Goal: Task Accomplishment & Management: Use online tool/utility

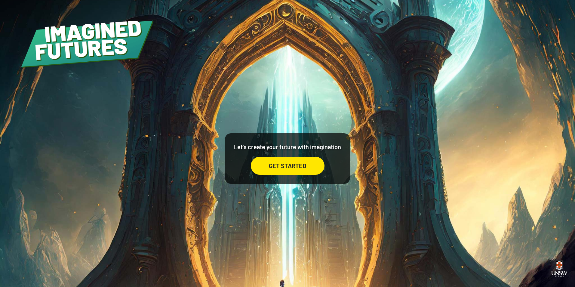
click at [290, 173] on div "GET STARTED" at bounding box center [288, 166] width 74 height 18
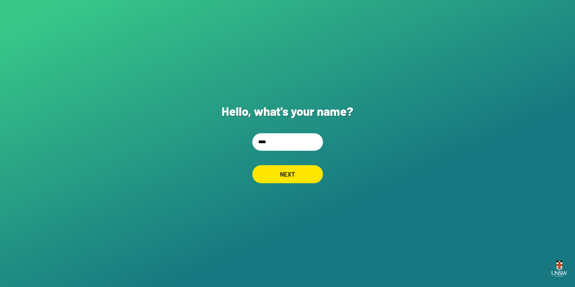
click at [290, 173] on div "NEXT" at bounding box center [287, 174] width 71 height 18
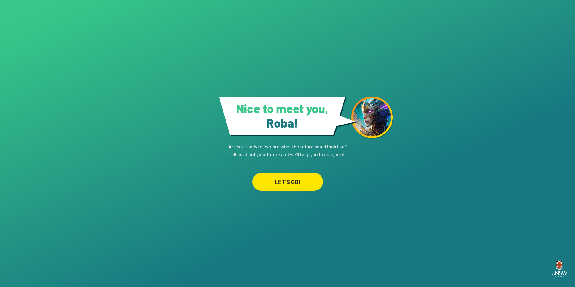
click at [290, 177] on div "LET'S GO!" at bounding box center [287, 182] width 71 height 18
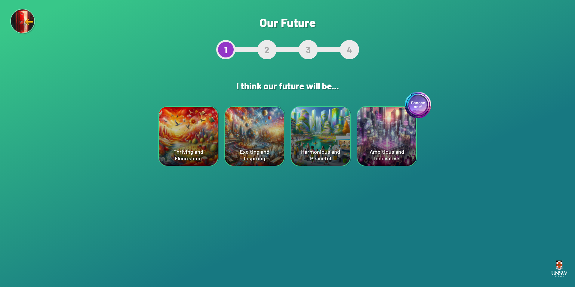
click at [265, 152] on div "Exciting and Inspiring" at bounding box center [254, 136] width 59 height 59
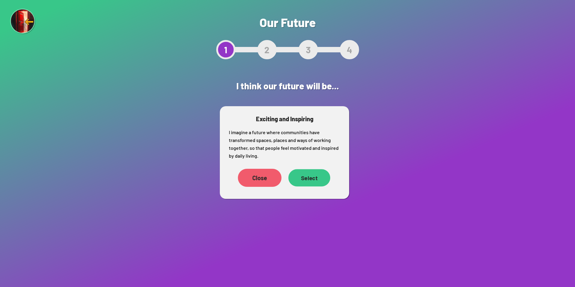
click at [309, 177] on div "Select" at bounding box center [309, 177] width 42 height 17
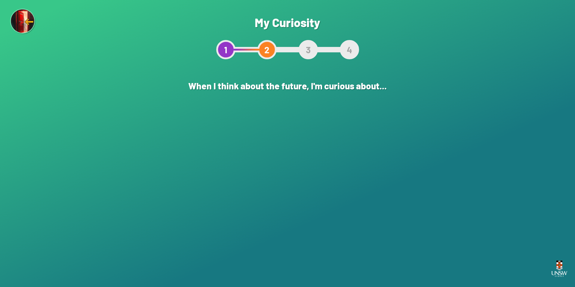
click at [338, 160] on div "The world of the arts" at bounding box center [320, 136] width 59 height 59
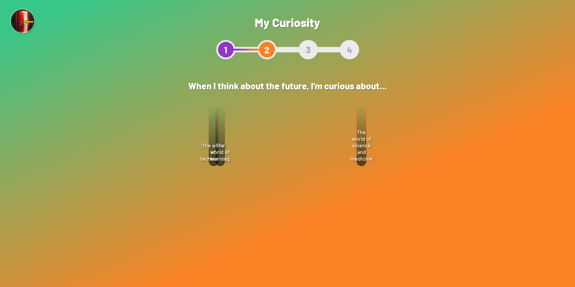
click at [322, 171] on div "Select" at bounding box center [315, 170] width 43 height 18
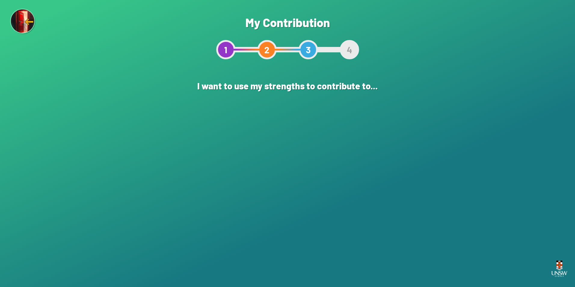
click at [249, 149] on div "Creating a more environmentally sustainable world" at bounding box center [254, 136] width 59 height 59
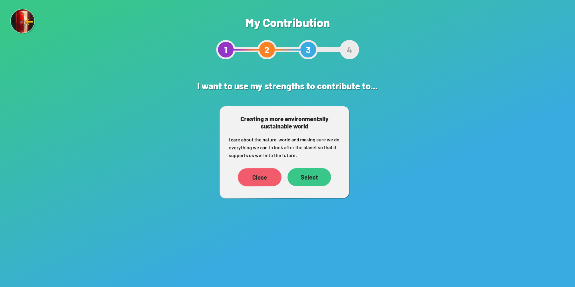
click at [307, 177] on div "Select" at bounding box center [309, 177] width 44 height 18
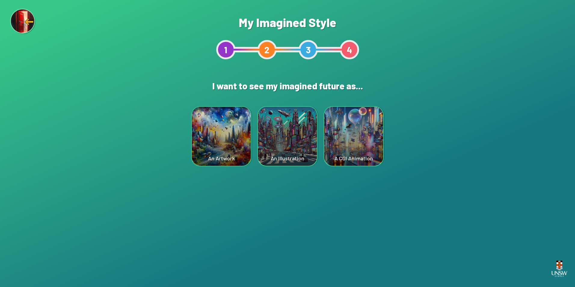
click at [350, 151] on div "A CGI Animation" at bounding box center [353, 136] width 59 height 59
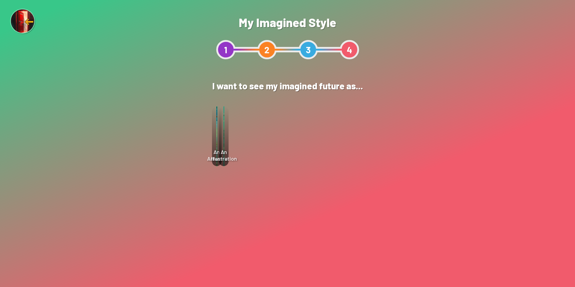
click at [328, 155] on div "Select" at bounding box center [319, 154] width 43 height 18
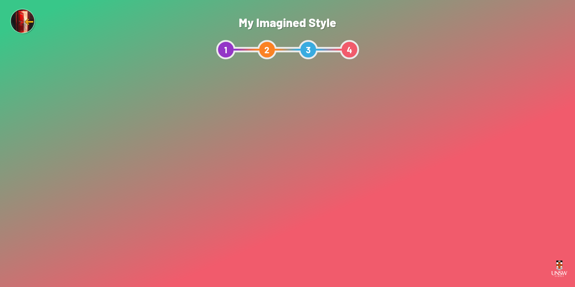
click at [287, 185] on div "Show me" at bounding box center [287, 191] width 51 height 18
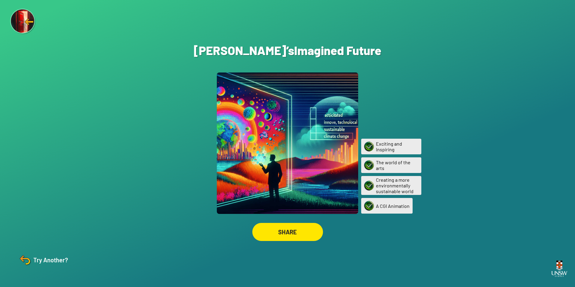
click at [289, 231] on div "SHARE" at bounding box center [287, 232] width 71 height 18
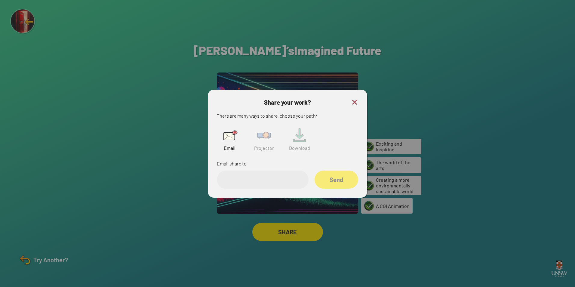
click at [265, 138] on img at bounding box center [263, 135] width 19 height 19
click at [357, 102] on img at bounding box center [354, 102] width 7 height 7
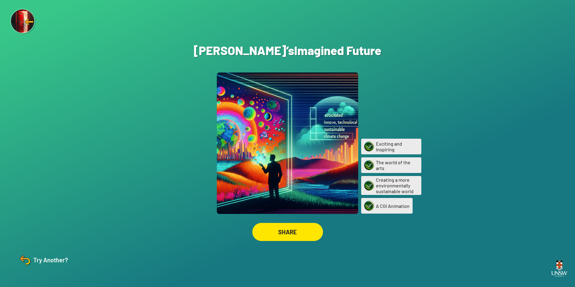
click at [18, 24] on img at bounding box center [23, 22] width 26 height 26
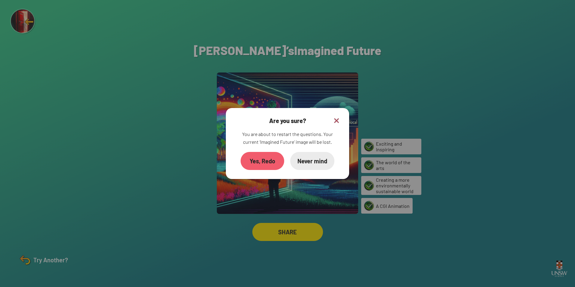
click at [260, 158] on div "Yes, Redo" at bounding box center [263, 161] width 44 height 18
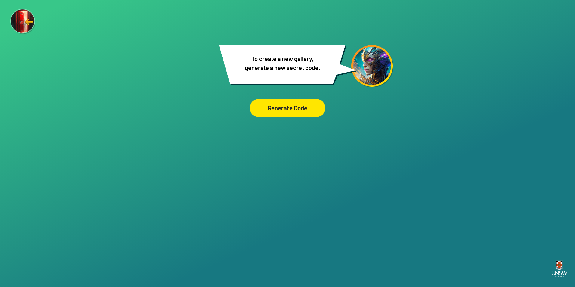
click at [283, 109] on div "Generate Code" at bounding box center [288, 108] width 76 height 18
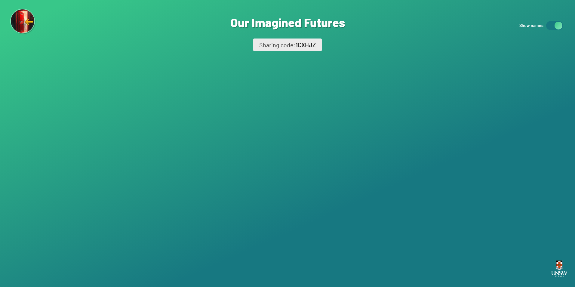
click at [553, 27] on div at bounding box center [554, 25] width 17 height 9
click at [553, 27] on div at bounding box center [553, 26] width 8 height 8
click at [553, 27] on div at bounding box center [550, 26] width 8 height 8
click at [553, 27] on div at bounding box center [551, 26] width 8 height 8
